Goal: Obtain resource: Download file/media

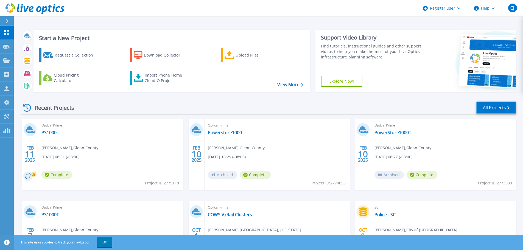
click at [485, 107] on link "All Projects" at bounding box center [497, 108] width 40 height 12
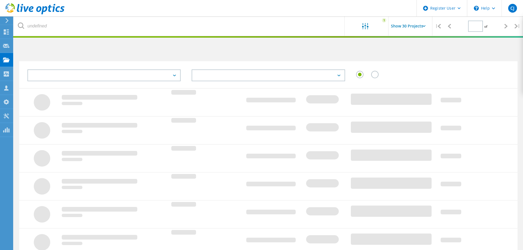
type input "1"
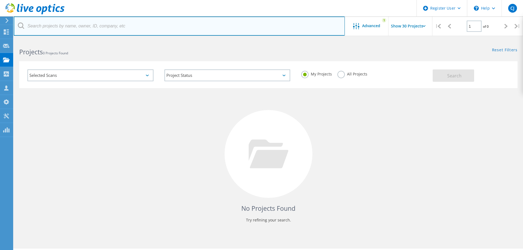
paste input "727392465"
type input "727392465"
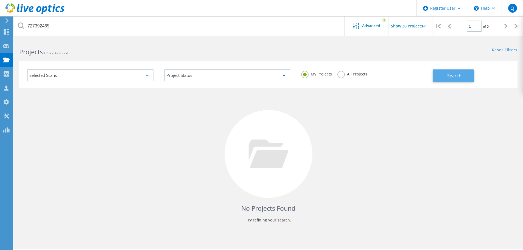
click at [465, 76] on button "Search" at bounding box center [453, 75] width 41 height 12
click at [359, 74] on label "All Projects" at bounding box center [353, 73] width 30 height 5
click at [0, 0] on input "All Projects" at bounding box center [0, 0] width 0 height 0
click at [470, 72] on button "Search" at bounding box center [453, 75] width 41 height 12
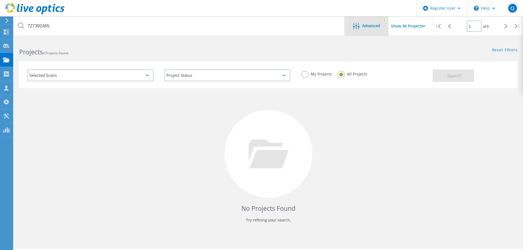
click at [370, 26] on span "Advanced" at bounding box center [371, 26] width 18 height 4
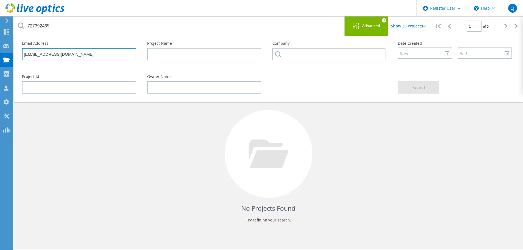
click at [113, 56] on input "[EMAIL_ADDRESS][DOMAIN_NAME]" at bounding box center [79, 54] width 114 height 12
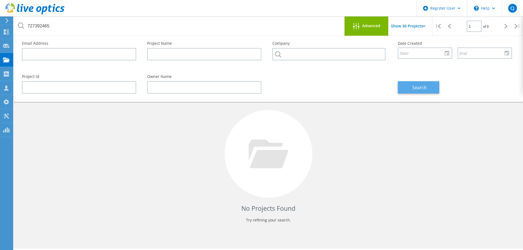
click at [400, 87] on button "Search" at bounding box center [418, 87] width 41 height 12
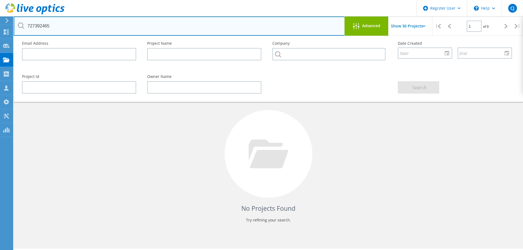
click at [108, 30] on input "727392465" at bounding box center [179, 25] width 331 height 19
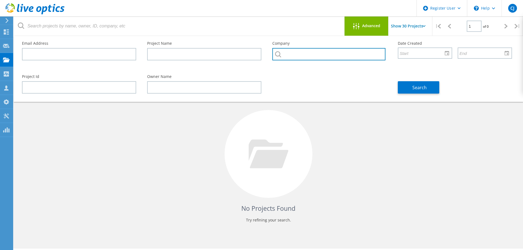
paste input "727392465"
click at [304, 53] on input "727392465" at bounding box center [329, 54] width 113 height 12
type input "727392465"
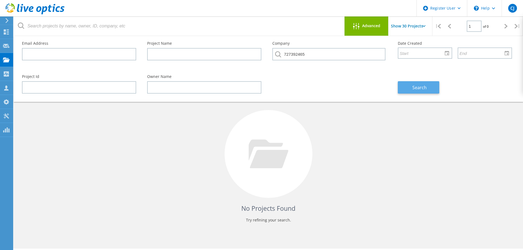
click at [416, 87] on span "Search" at bounding box center [420, 88] width 14 height 6
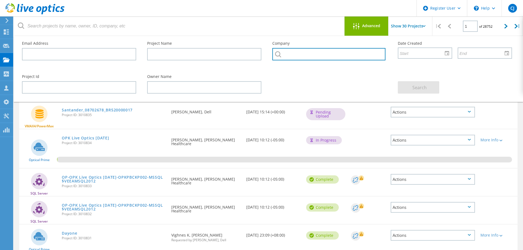
click at [355, 51] on input "text" at bounding box center [329, 54] width 113 height 12
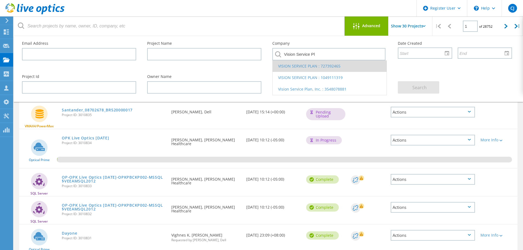
click at [344, 66] on li "VISION SERVICE PLAN : 727392465" at bounding box center [330, 66] width 114 height 12
type input "VISION SERVICE PLAN : 727392465"
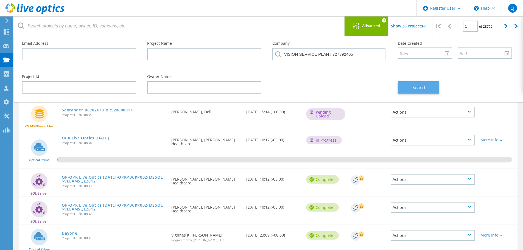
click at [422, 86] on span "Search" at bounding box center [420, 88] width 14 height 6
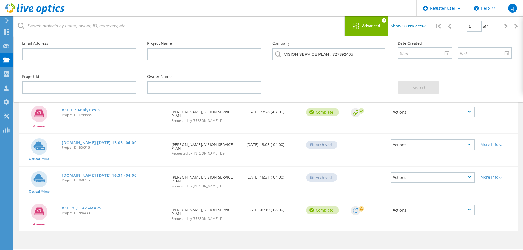
click at [93, 109] on link "VSP CR Analytics 3" at bounding box center [81, 110] width 38 height 4
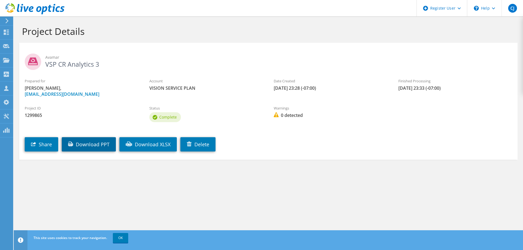
click at [87, 148] on link "Download PPT" at bounding box center [89, 144] width 54 height 14
